Goal: Task Accomplishment & Management: Use online tool/utility

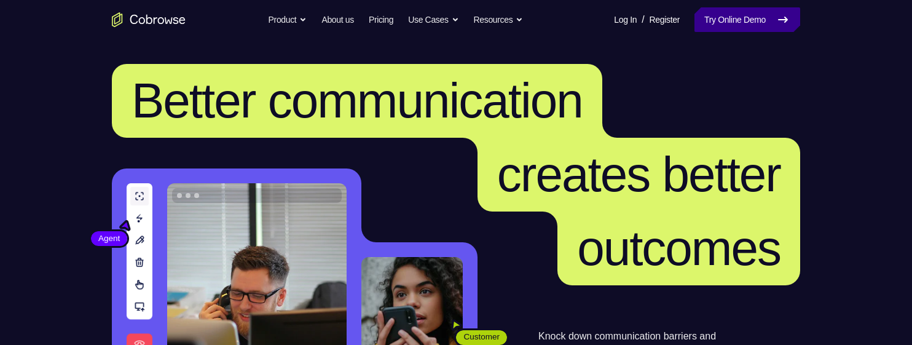
click at [760, 15] on link "Try Online Demo" at bounding box center [747, 19] width 106 height 25
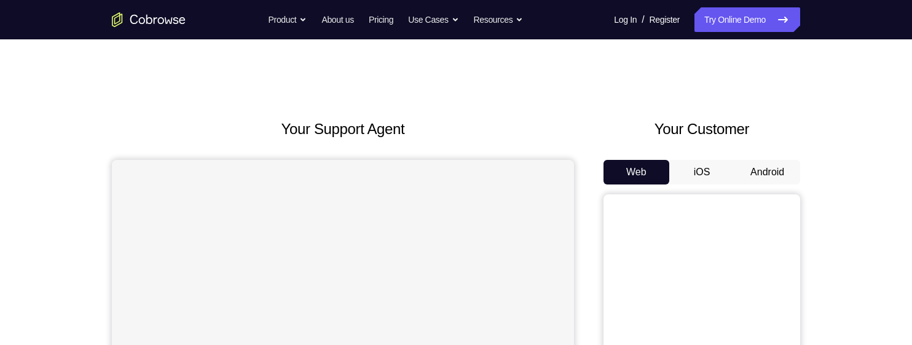
scroll to position [122, 0]
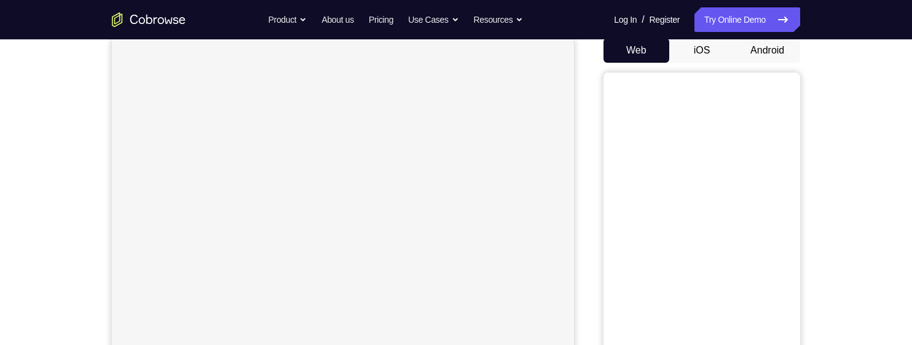
click at [770, 47] on button "Android" at bounding box center [767, 50] width 66 height 25
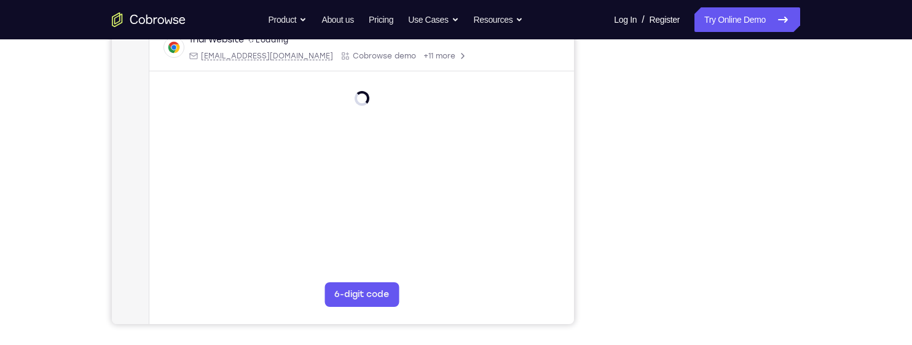
scroll to position [247, 0]
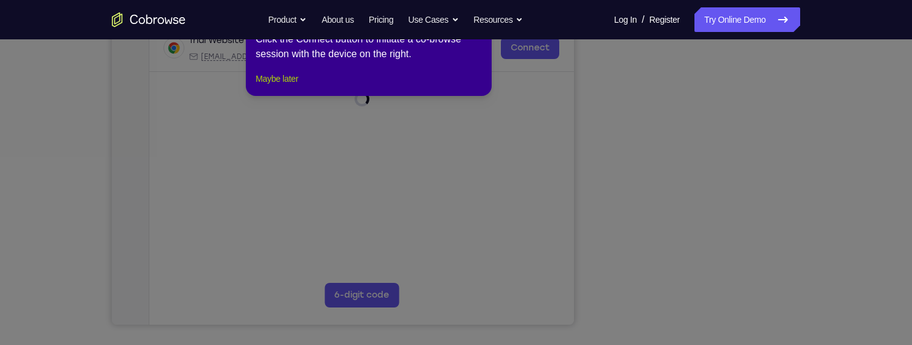
click at [289, 86] on button "Maybe later" at bounding box center [277, 78] width 42 height 15
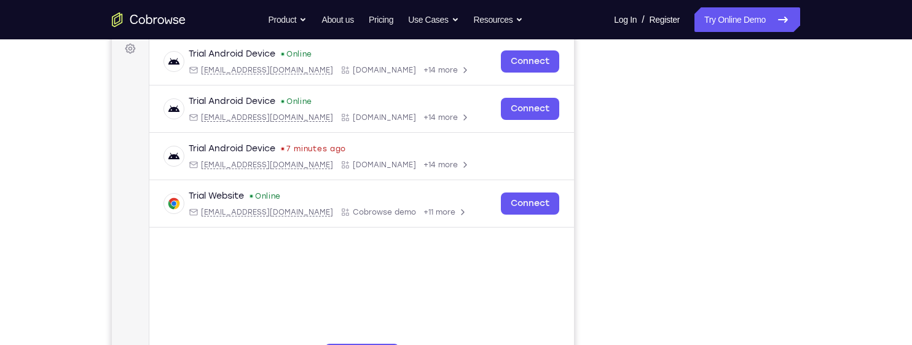
scroll to position [0, 0]
